Goal: Communication & Community: Answer question/provide support

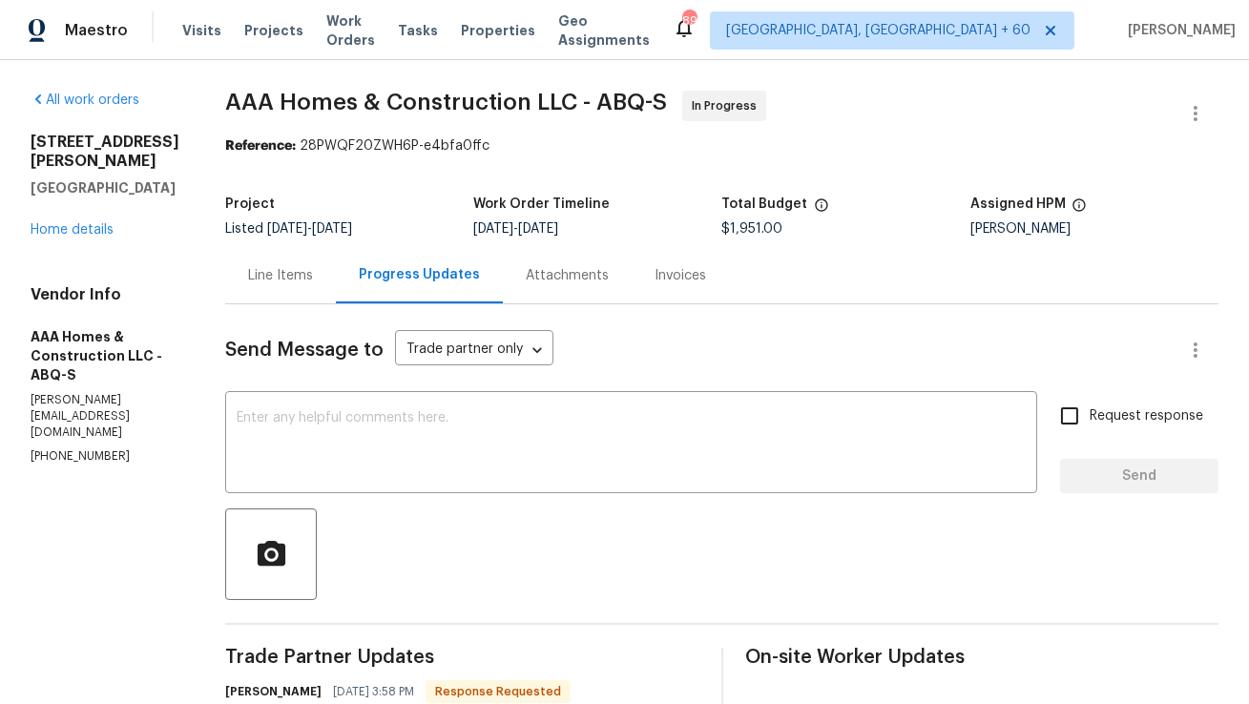
click at [298, 291] on div "Line Items" at bounding box center [280, 275] width 111 height 56
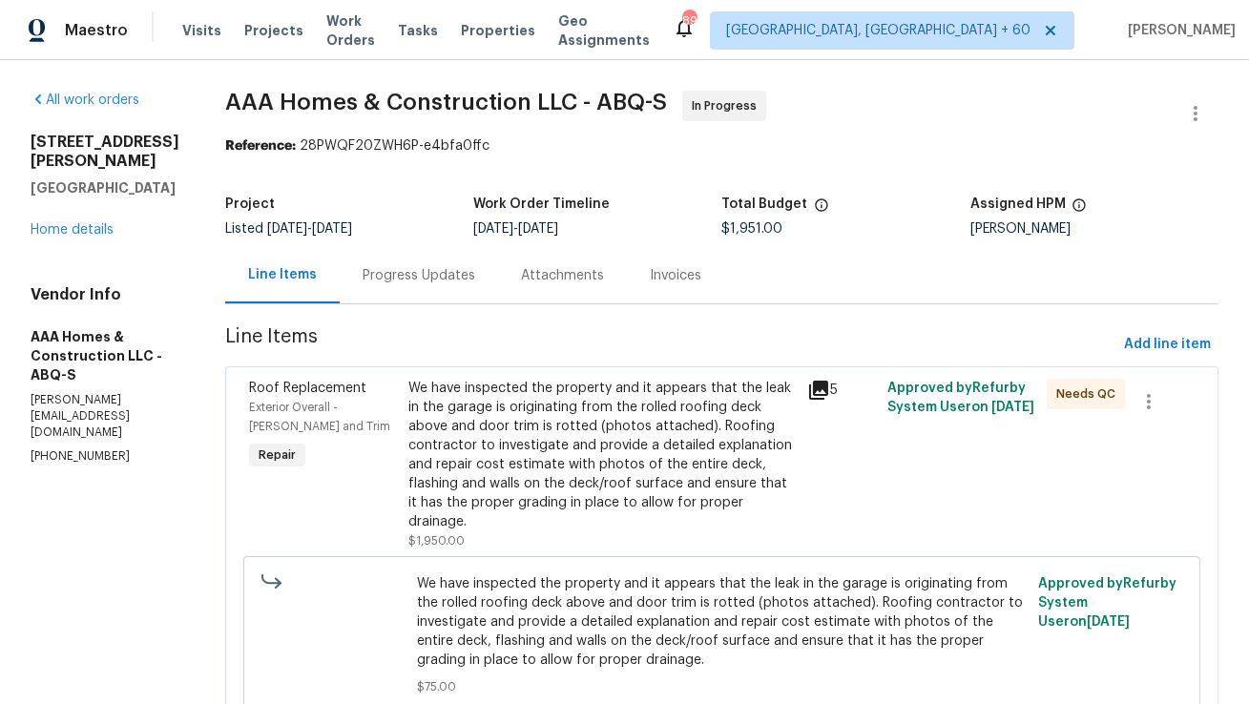
click at [422, 271] on div "Progress Updates" at bounding box center [419, 275] width 113 height 19
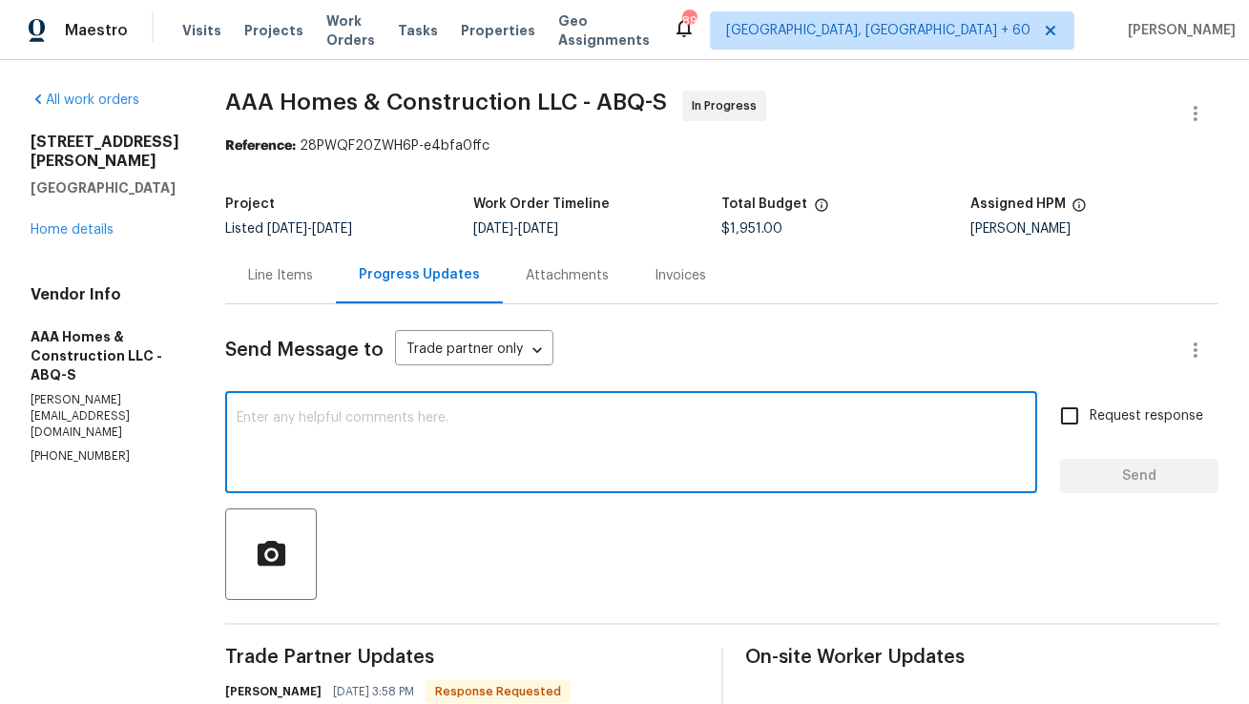
click at [492, 446] on textarea at bounding box center [631, 444] width 789 height 67
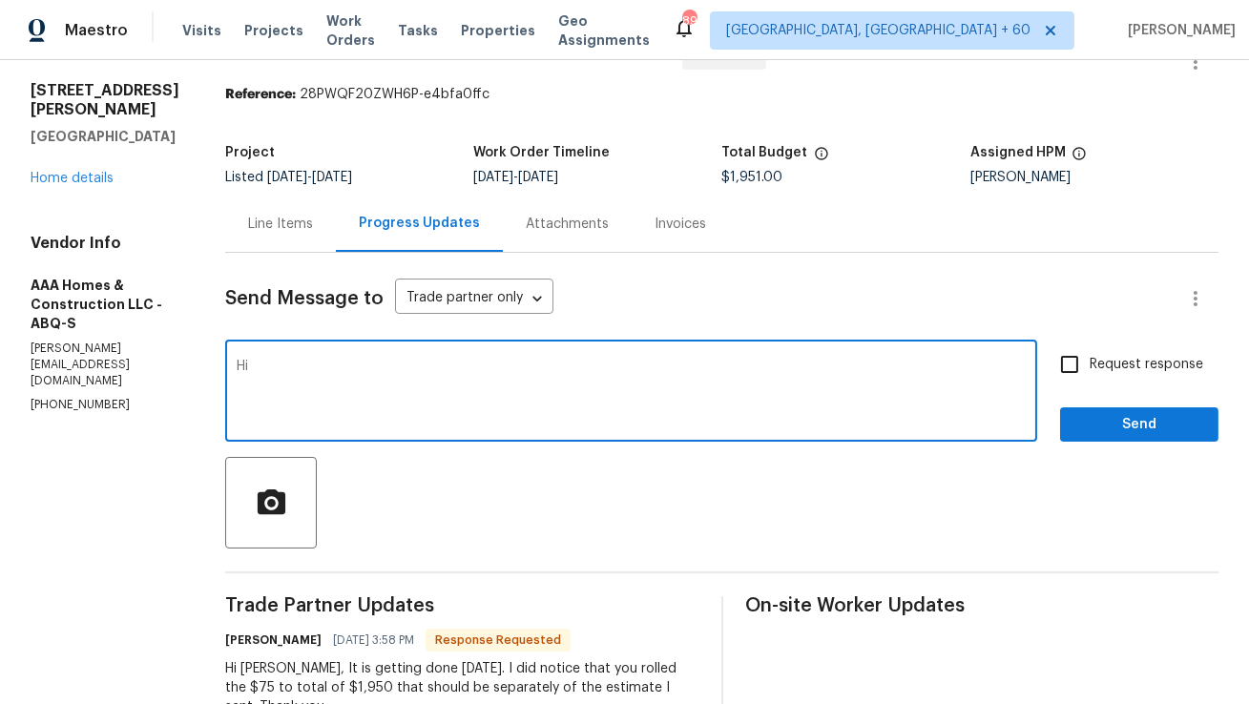
scroll to position [108, 0]
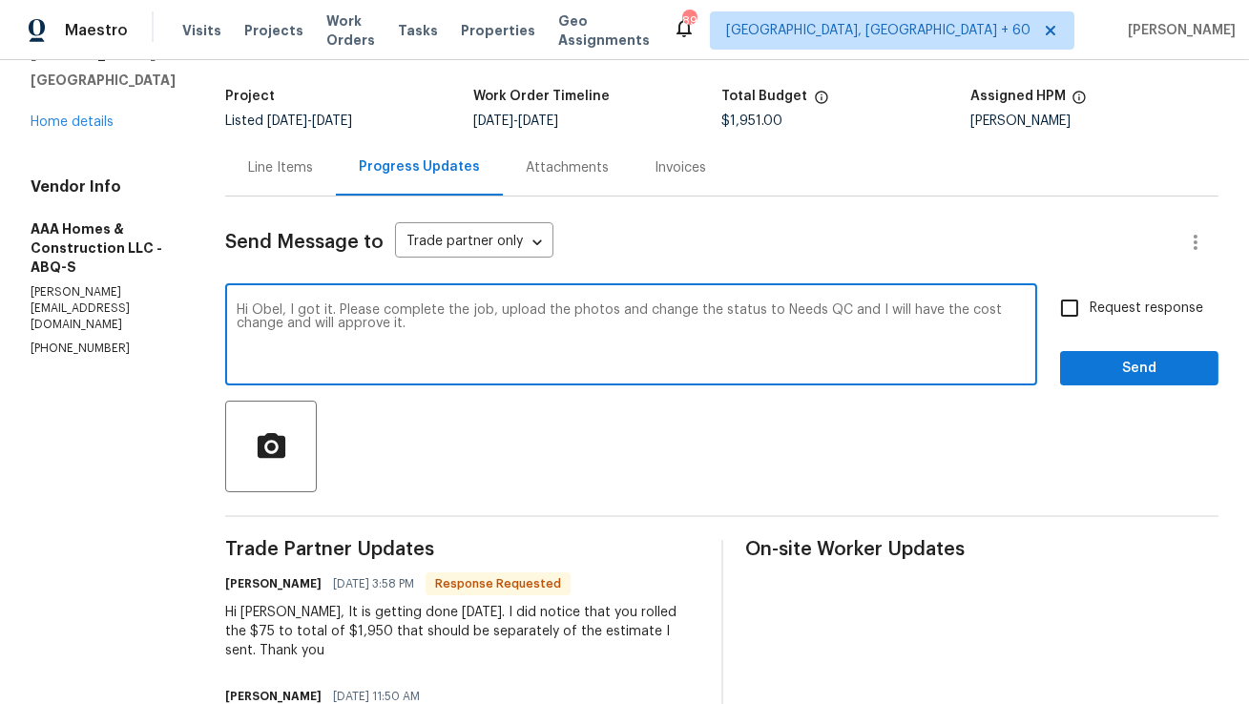
paste textarea "Got it—please go ahead and complete the job. Once done, upload the photos and c…"
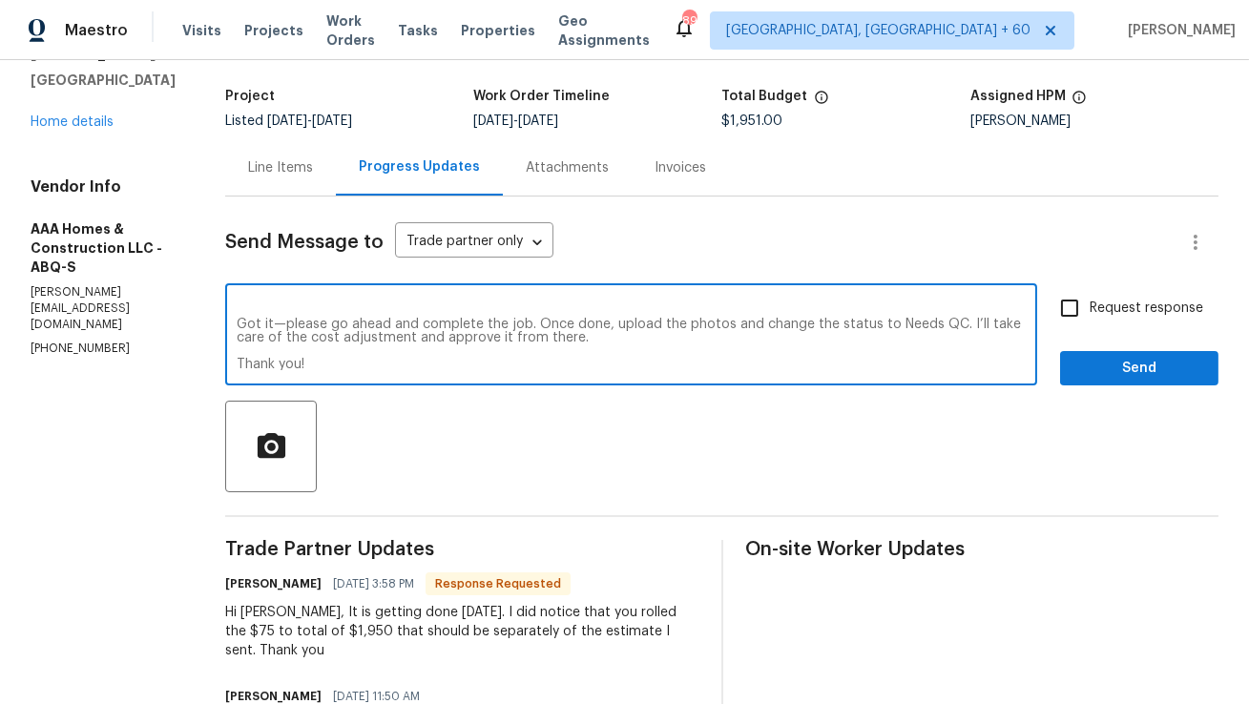
scroll to position [10, 0]
click at [280, 330] on textarea "Hi Obel, Got it—please go ahead and complete the job. Once done, upload the pho…" at bounding box center [631, 336] width 789 height 67
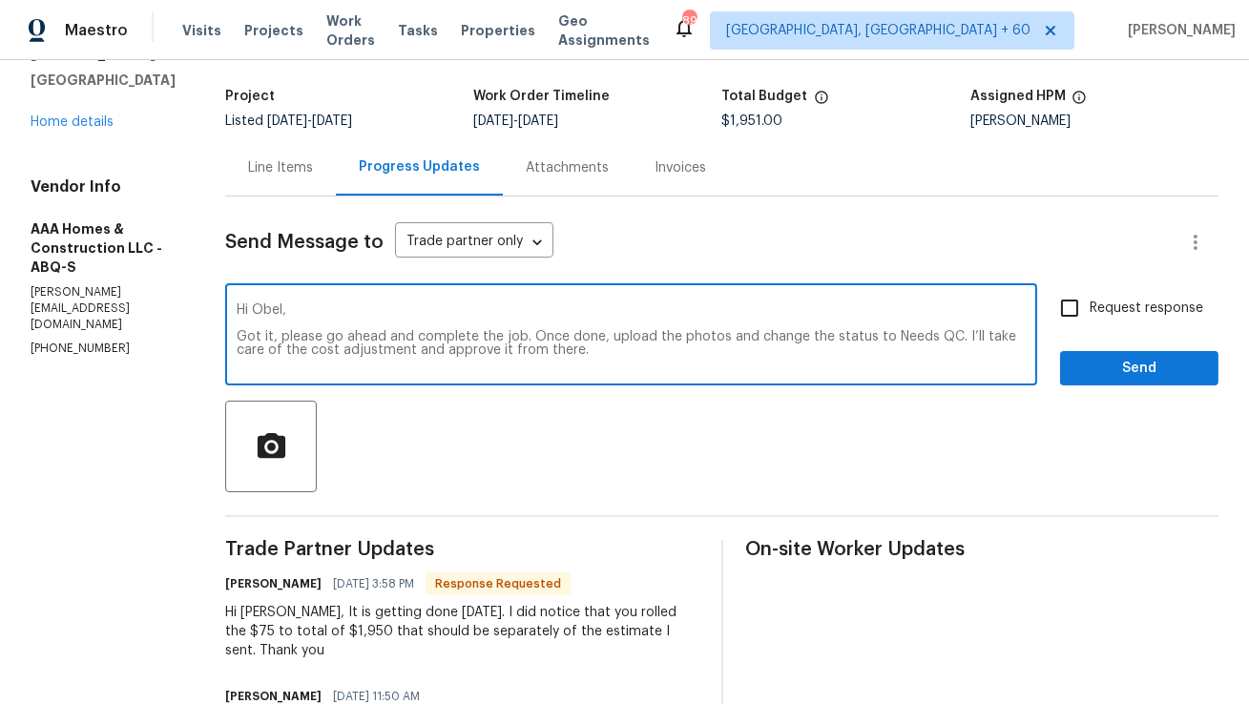
click at [310, 315] on textarea "Hi Obel, Got it, please go ahead and complete the job. Once done, upload the ph…" at bounding box center [631, 336] width 789 height 67
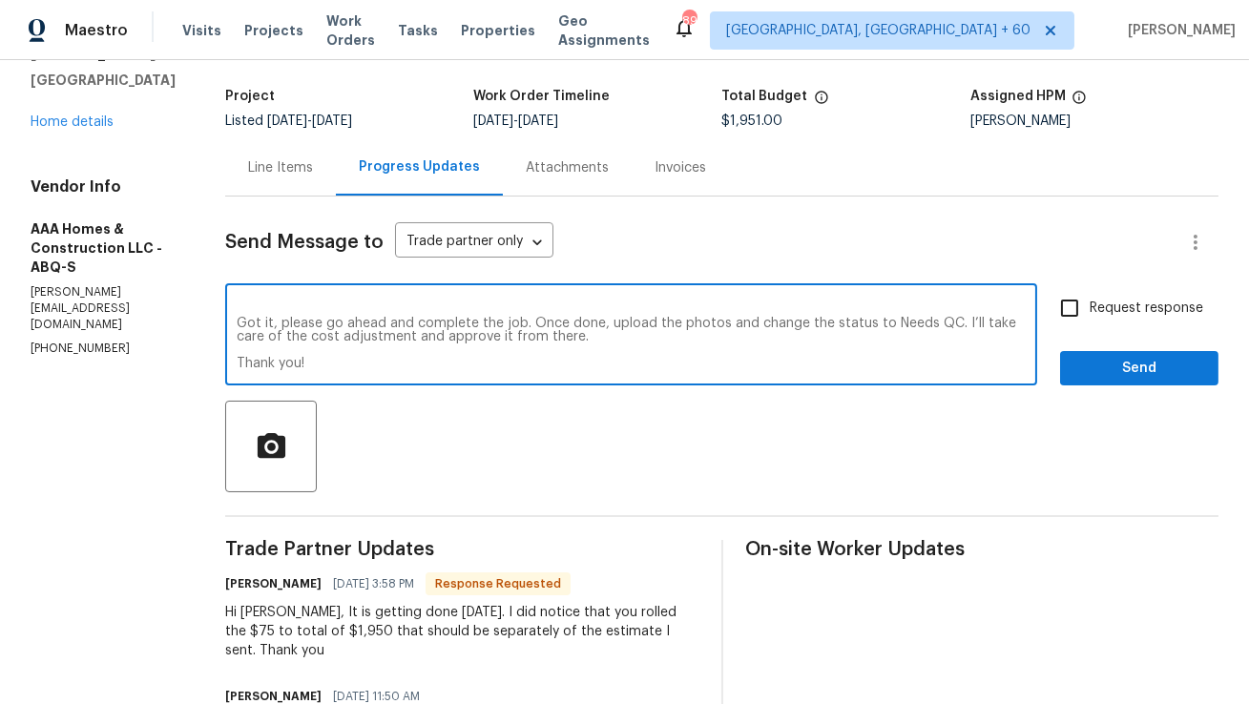
type textarea "Hi Obel, Got it, please go ahead and complete the job. Once done, upload the ph…"
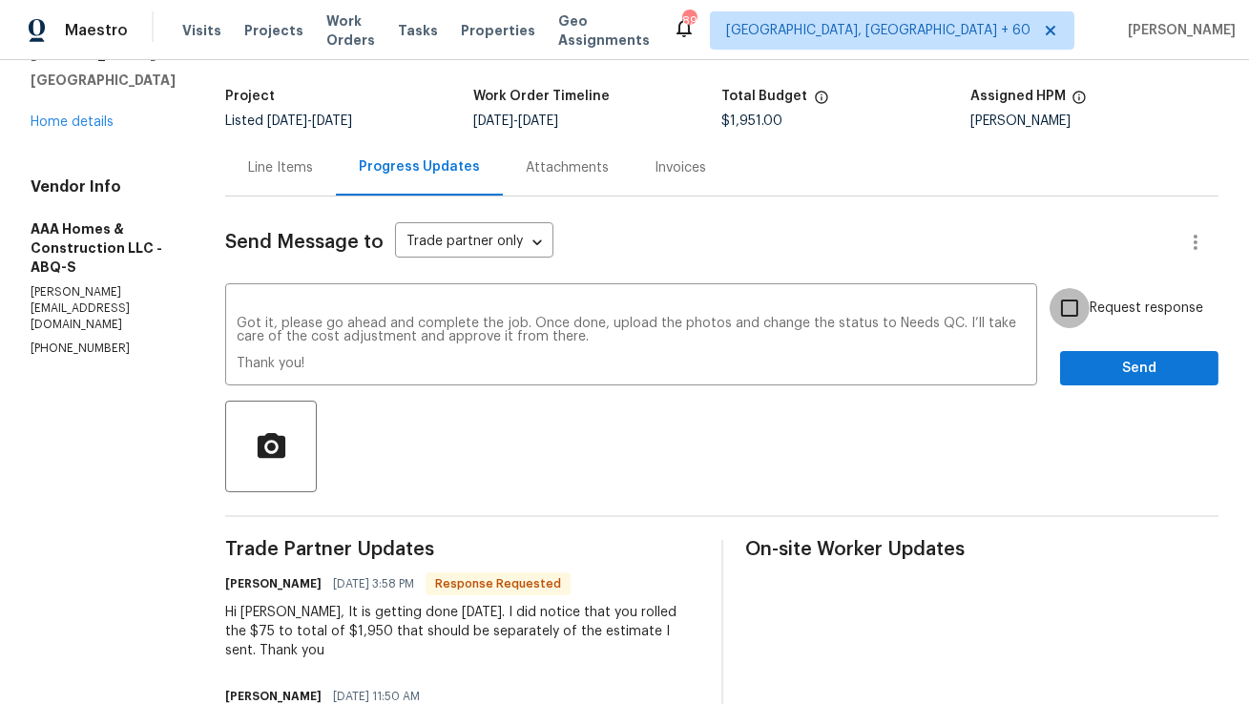
click at [1068, 324] on input "Request response" at bounding box center [1070, 308] width 40 height 40
checkbox input "true"
click at [1097, 380] on button "Send" at bounding box center [1139, 368] width 158 height 35
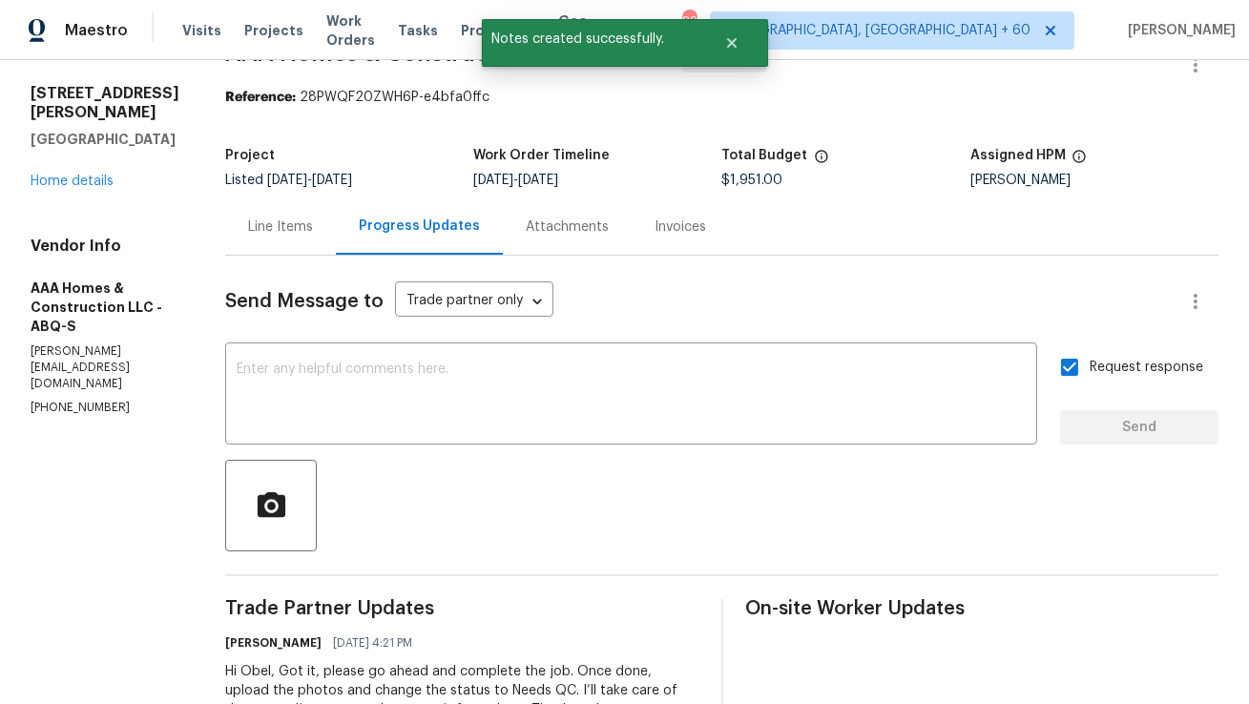
scroll to position [31, 0]
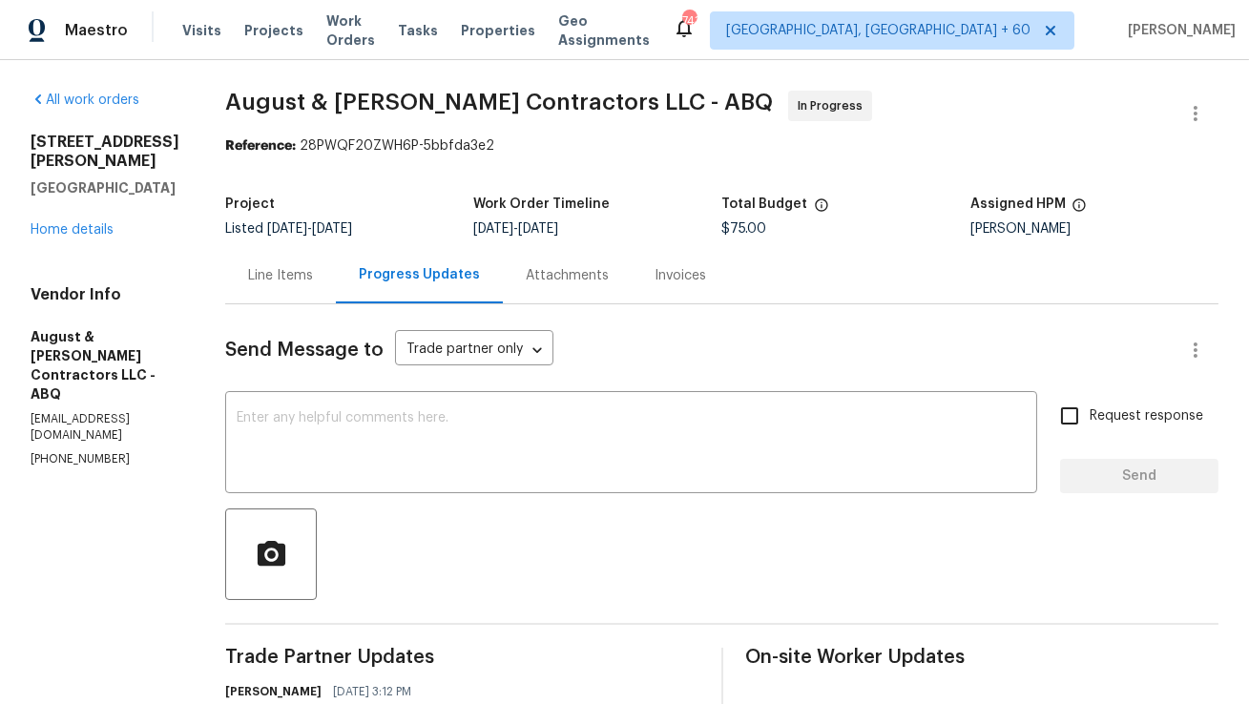
scroll to position [582, 0]
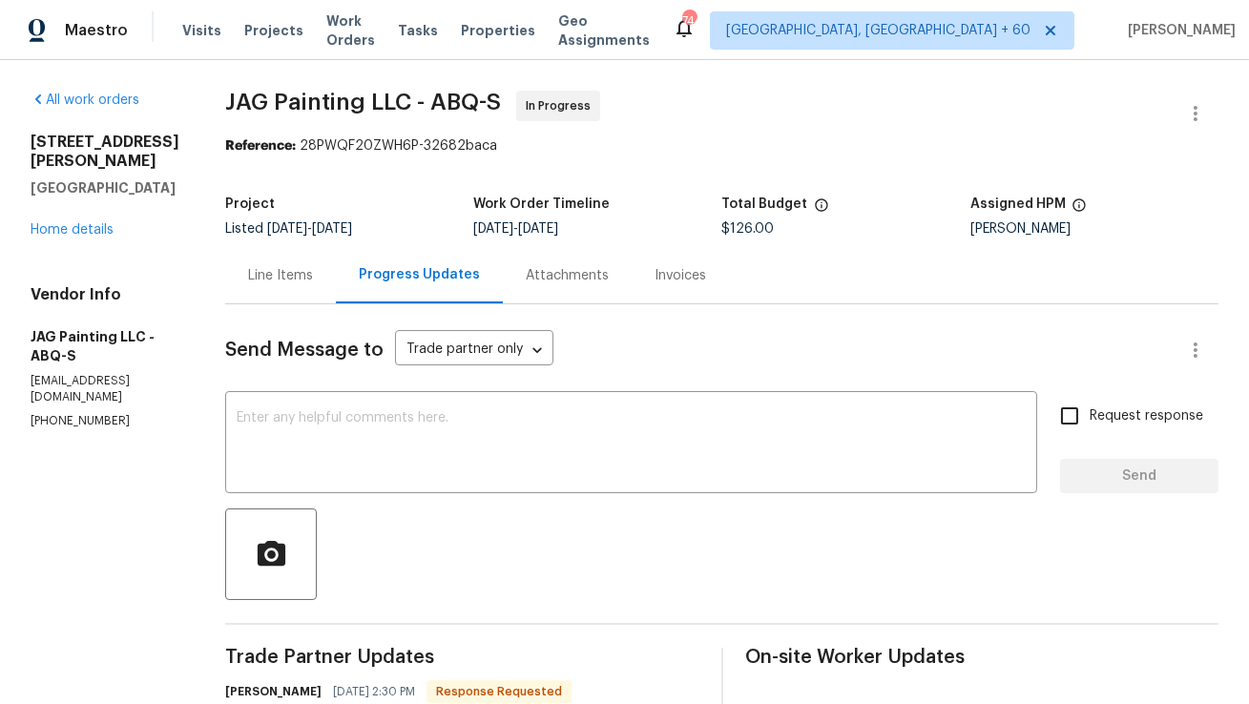
scroll to position [130, 0]
